Goal: Task Accomplishment & Management: Manage account settings

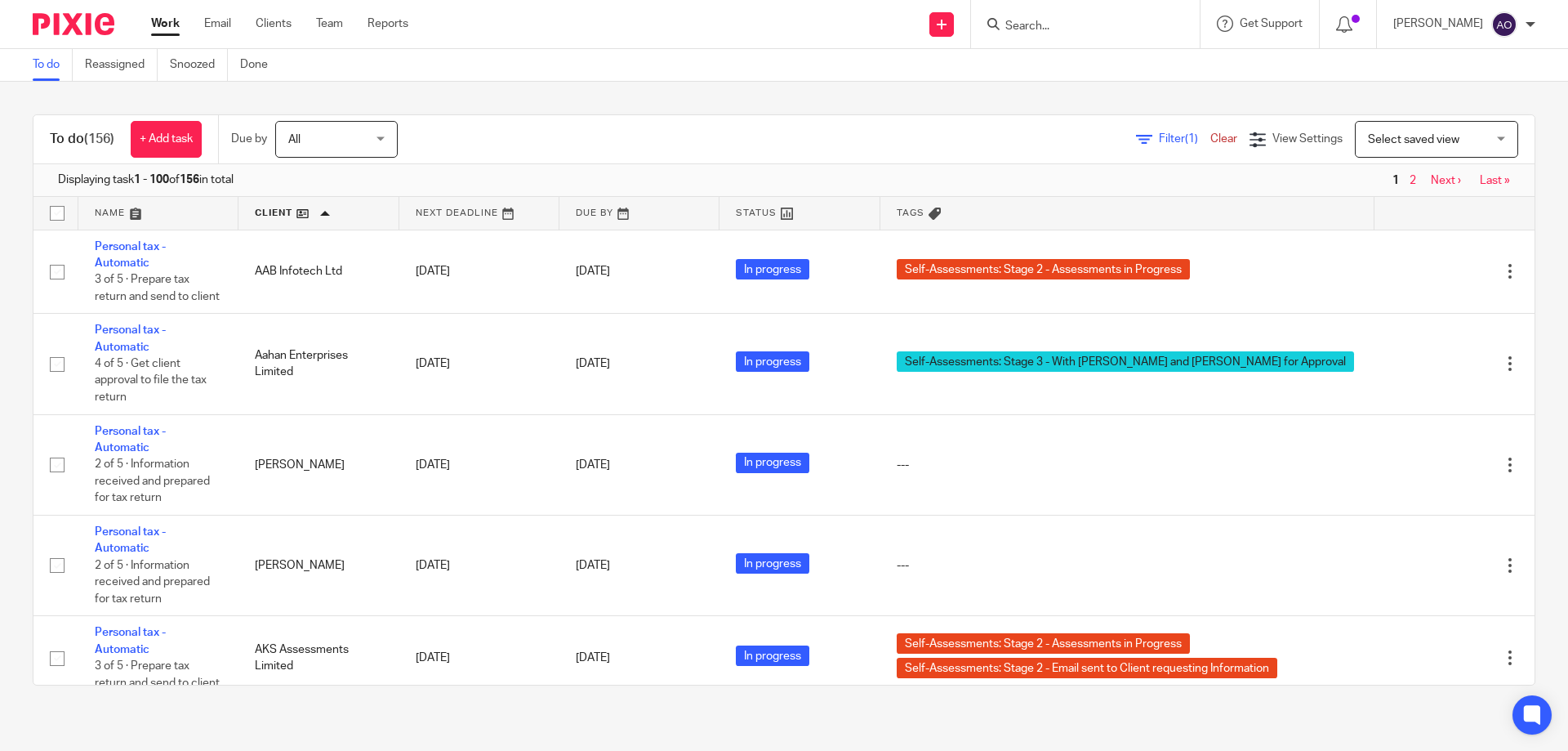
scroll to position [6780, 0]
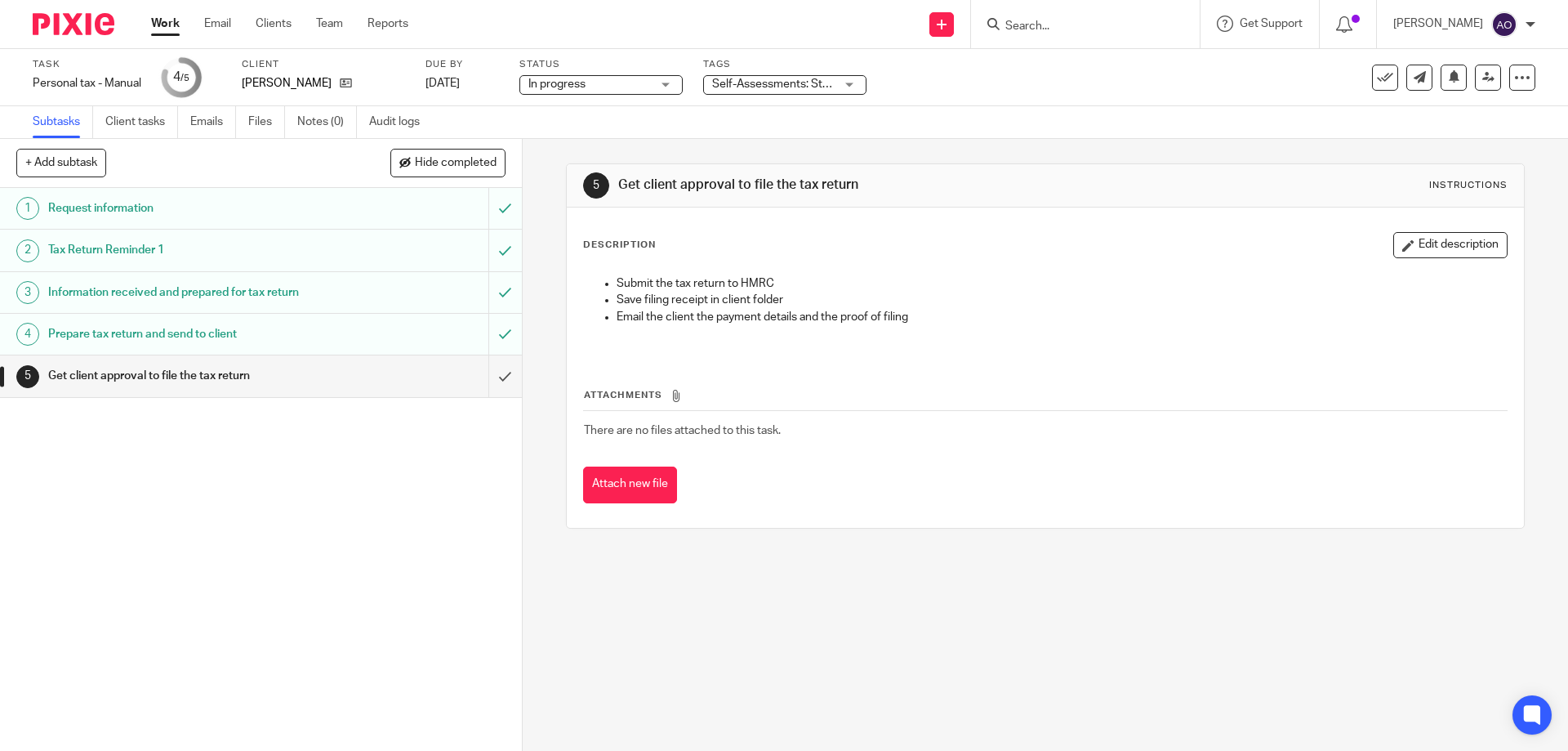
click at [852, 82] on div "Self-Assessments: Stage 3 - With [PERSON_NAME] and [PERSON_NAME] for Approval" at bounding box center [784, 85] width 163 height 19
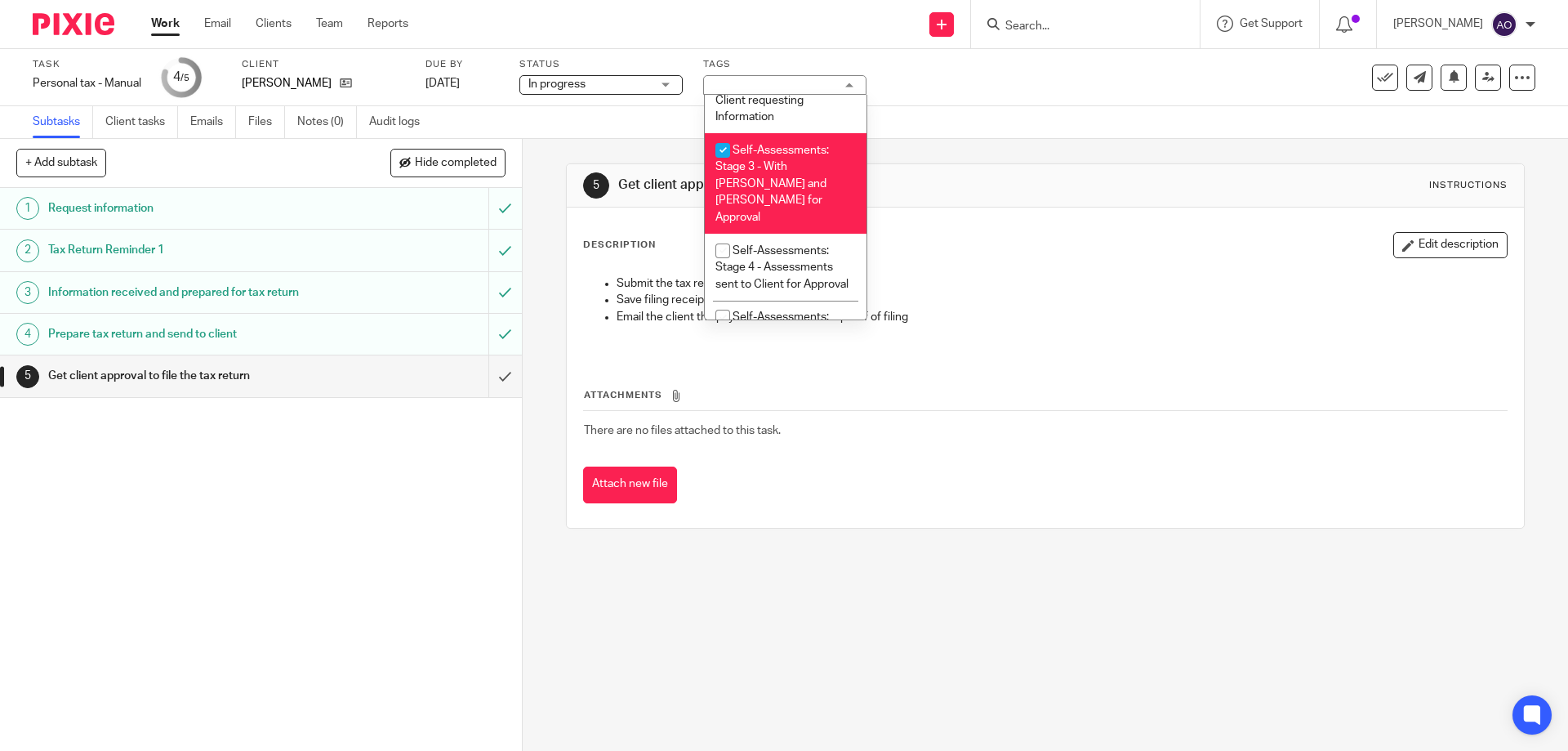
scroll to position [545, 0]
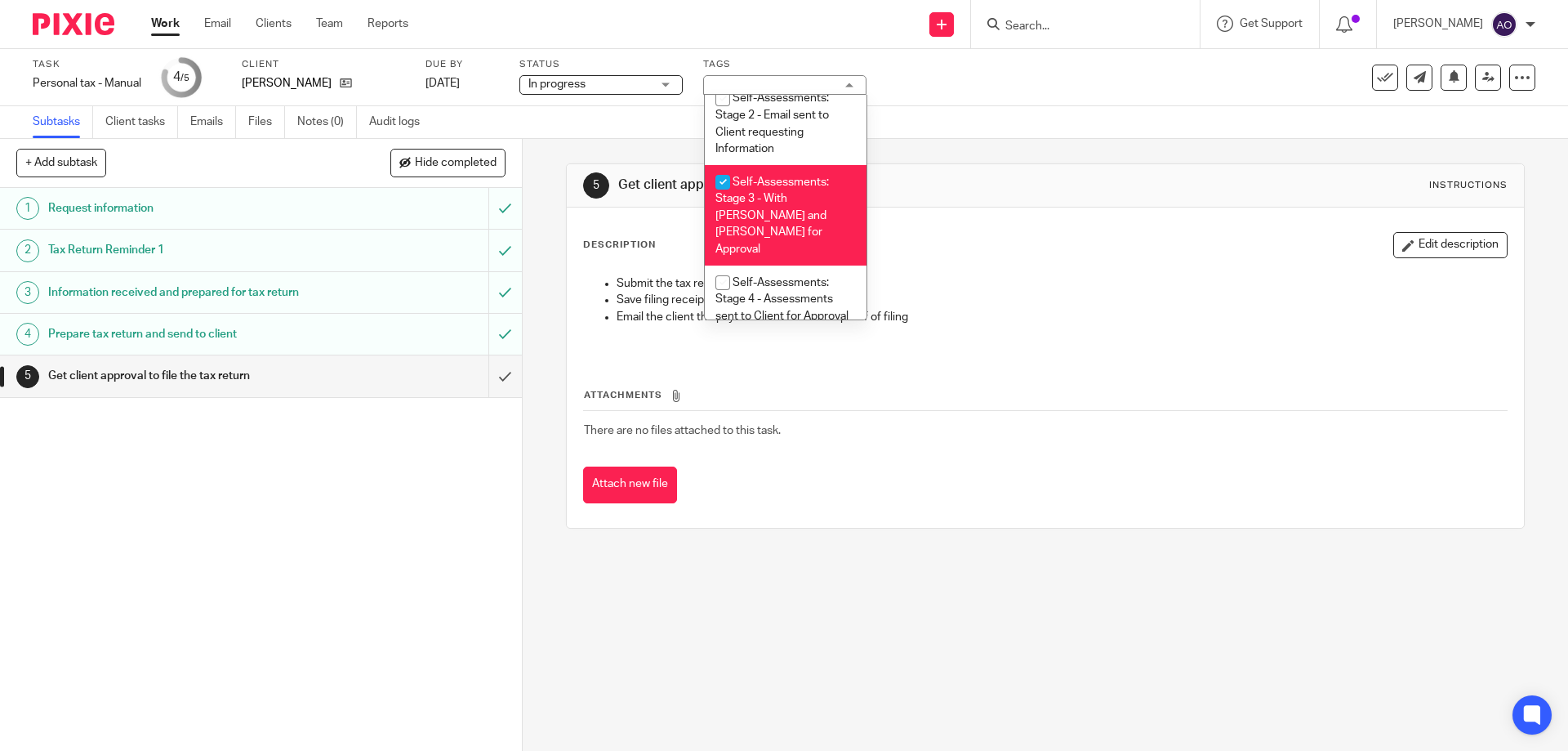
click at [714, 179] on input "checkbox" at bounding box center [722, 182] width 31 height 31
checkbox input "false"
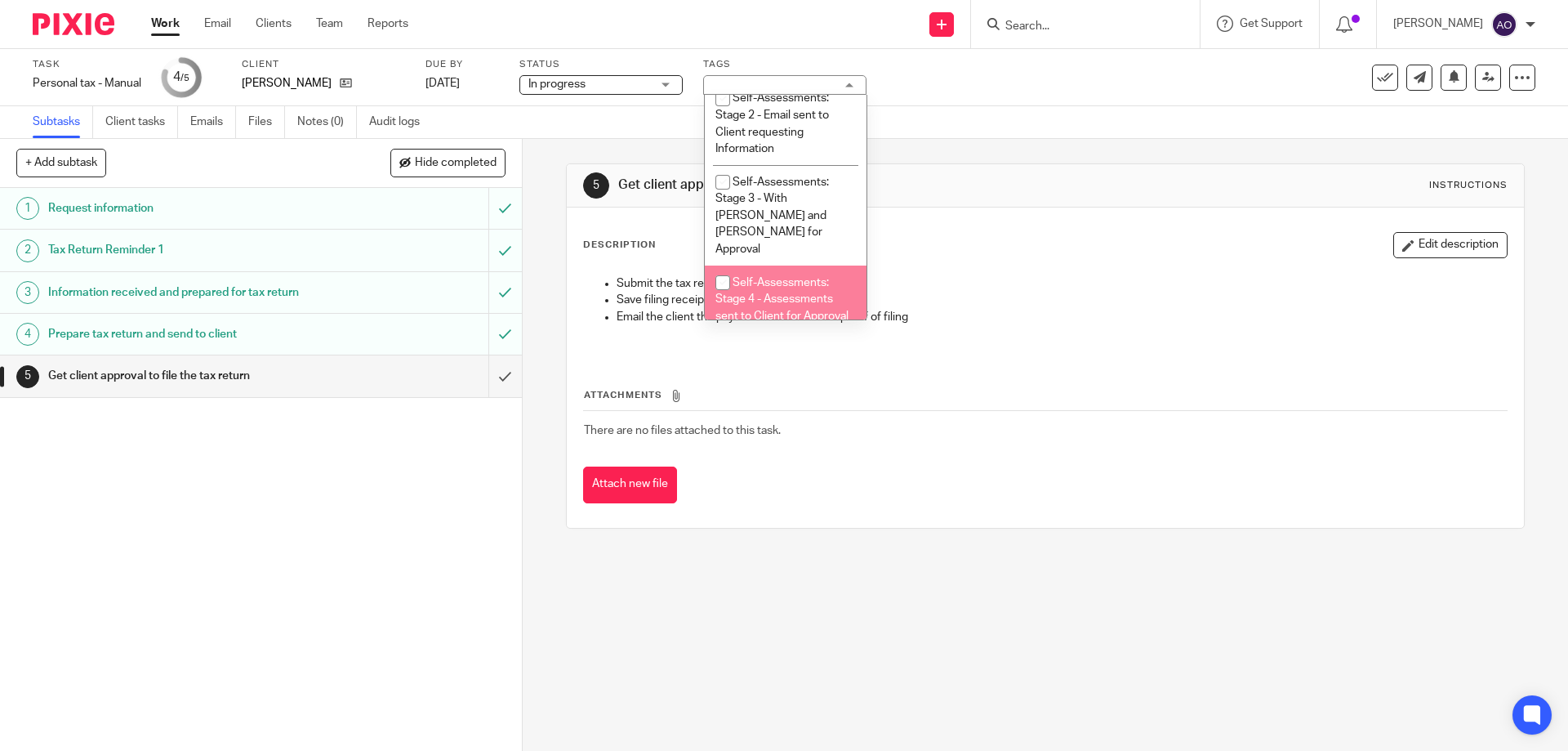
click at [720, 267] on input "checkbox" at bounding box center [722, 282] width 31 height 31
checkbox input "true"
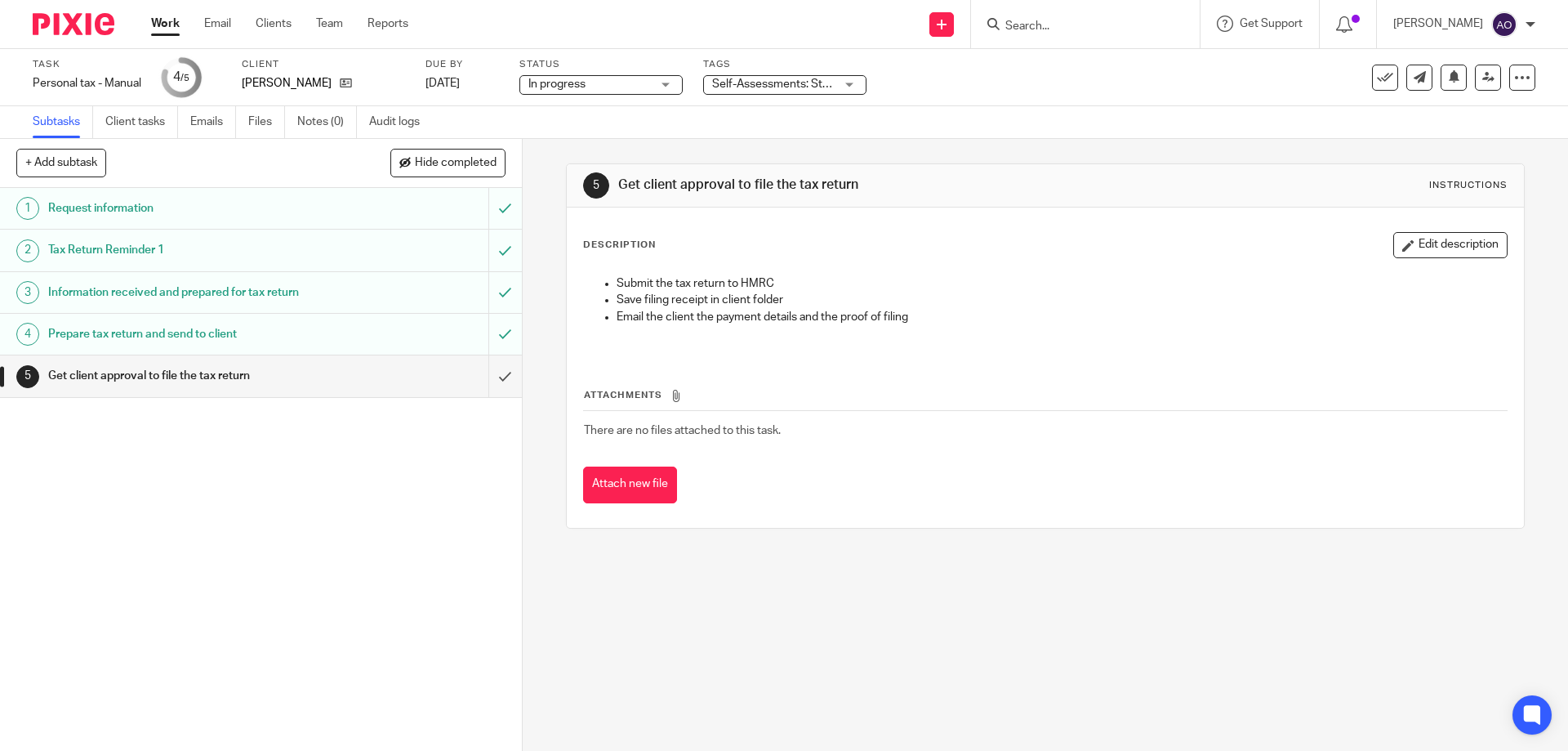
drag, startPoint x: 667, startPoint y: 648, endPoint x: 674, endPoint y: 489, distance: 159.2
click at [667, 647] on div "5 Get client approval to file the tax return Instructions Description Edit desc…" at bounding box center [1045, 445] width 1045 height 612
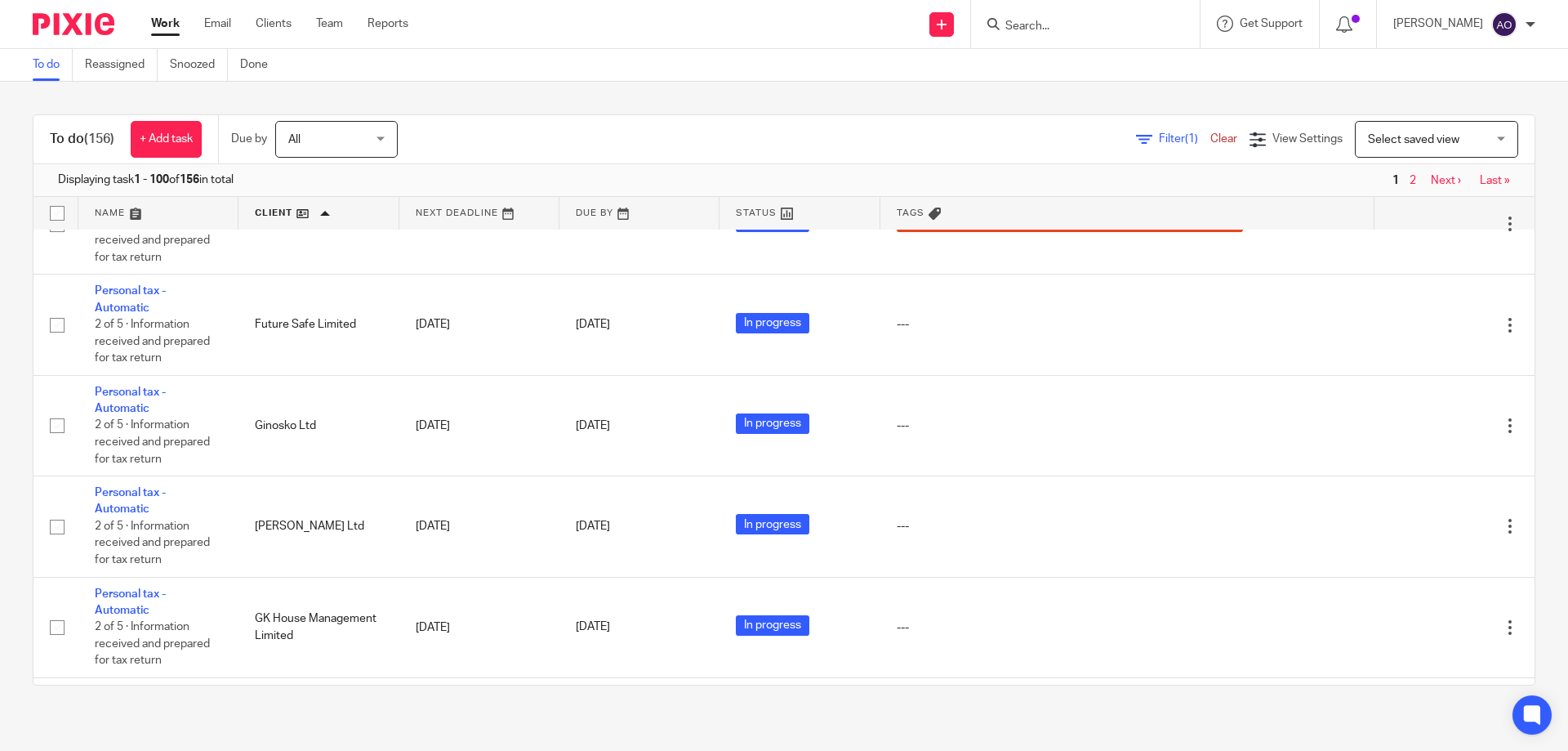
scroll to position [4983, 0]
